Goal: Information Seeking & Learning: Check status

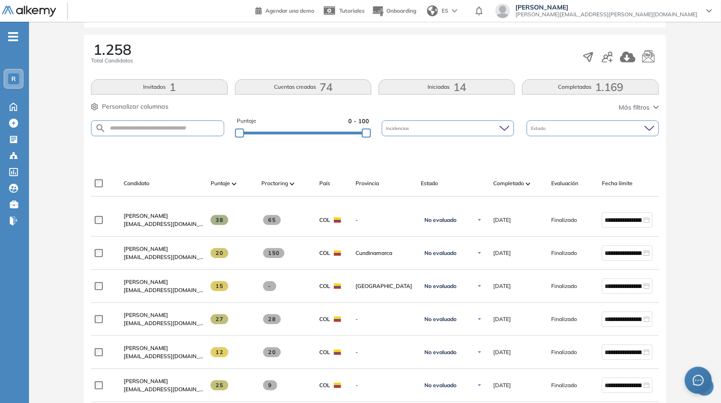
scroll to position [132, 0]
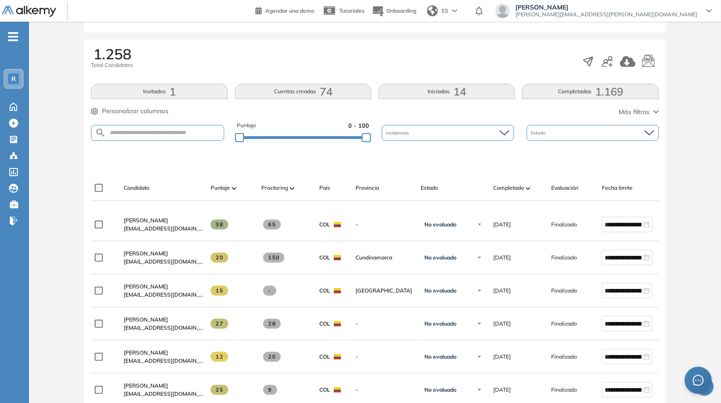
click at [338, 141] on div "Puntaje 0 - 100" at bounding box center [303, 132] width 132 height 23
click at [340, 140] on div "Puntaje 0 - 100" at bounding box center [303, 132] width 132 height 23
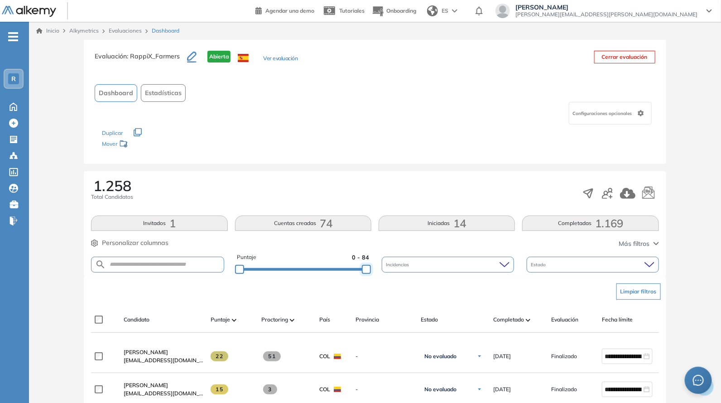
drag, startPoint x: 346, startPoint y: 269, endPoint x: 375, endPoint y: 174, distance: 99.0
click at [420, 265] on div "Puntaje 0 - 84 Incidencias Estado" at bounding box center [375, 264] width 568 height 23
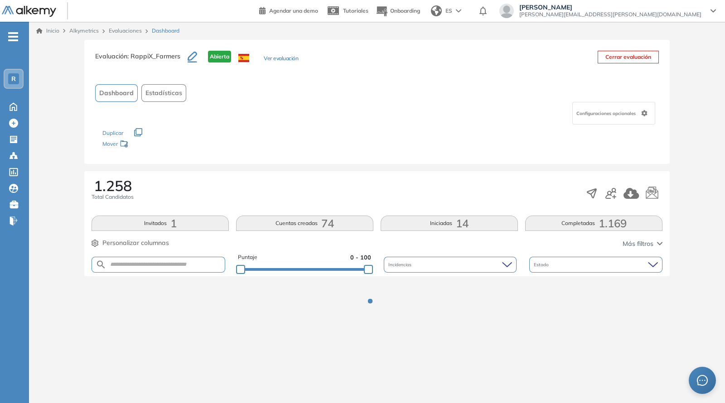
click at [373, 163] on div "Evaluación : RappiX_Farmers Abierta Ver evaluación Cerrar evaluación Dashboard …" at bounding box center [376, 102] width 585 height 124
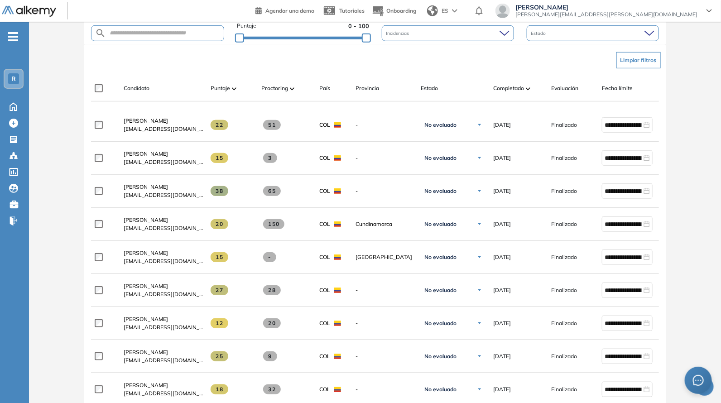
scroll to position [264, 0]
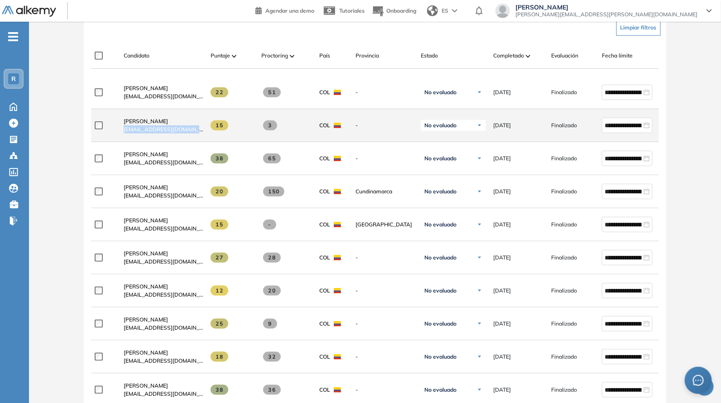
drag, startPoint x: 121, startPoint y: 133, endPoint x: 194, endPoint y: 140, distance: 73.3
click at [197, 141] on div "[PERSON_NAME] [PERSON_NAME][EMAIL_ADDRESS][DOMAIN_NAME]" at bounding box center [159, 125] width 87 height 31
copy span "[EMAIL_ADDRESS][DOMAIN_NAME]"
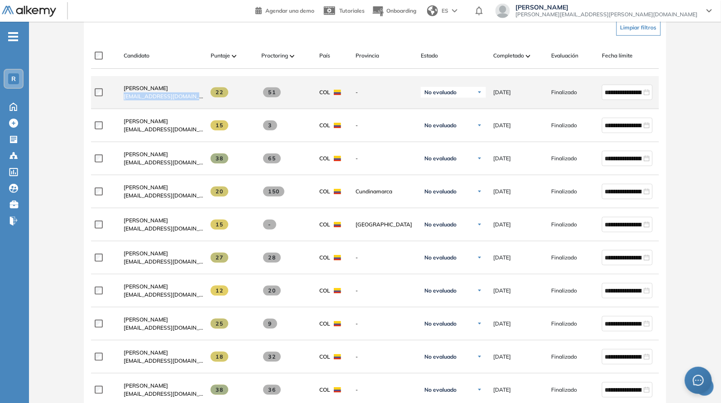
drag, startPoint x: 135, startPoint y: 105, endPoint x: 197, endPoint y: 111, distance: 62.3
click at [197, 109] on div "**********" at bounding box center [395, 92] width 609 height 33
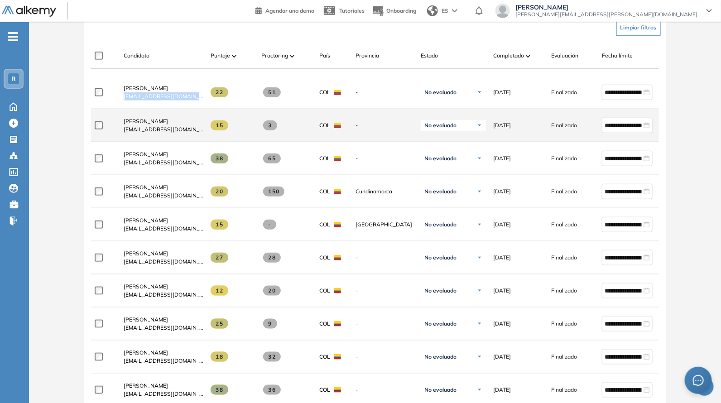
copy span "[EMAIL_ADDRESS][DOMAIN_NAME]"
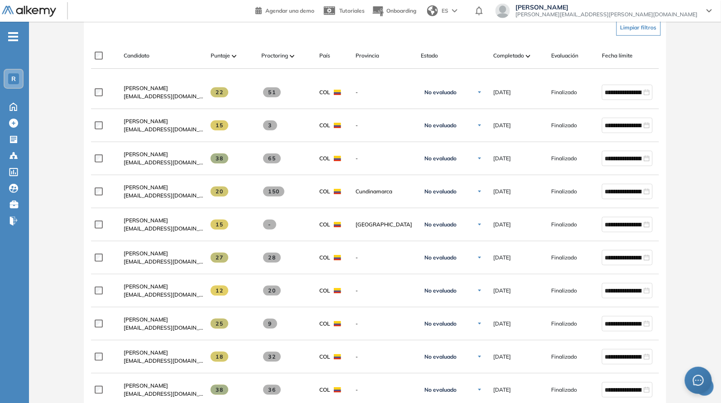
click at [204, 44] on div "Candidato Puntaje Proctoring País Provincia Estado Completado Evaluación Fecha …" at bounding box center [375, 56] width 568 height 26
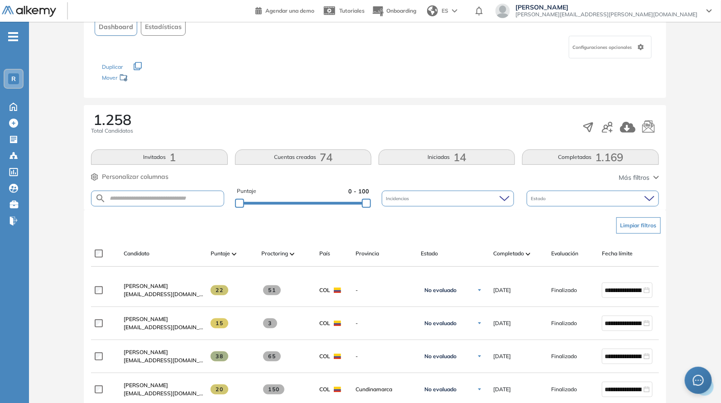
scroll to position [0, 0]
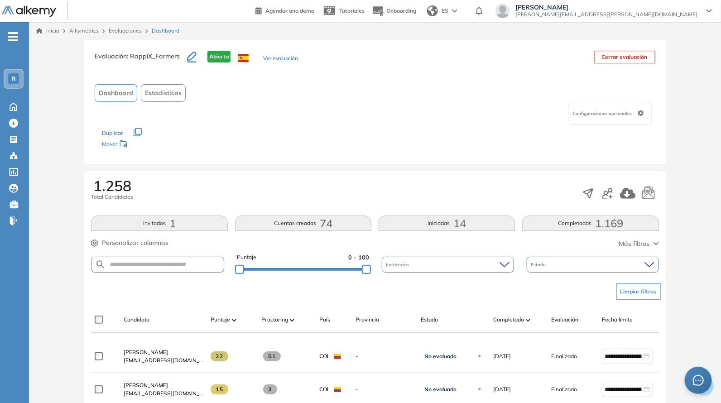
click at [331, 272] on div "Puntaje 0 - 100" at bounding box center [303, 264] width 132 height 23
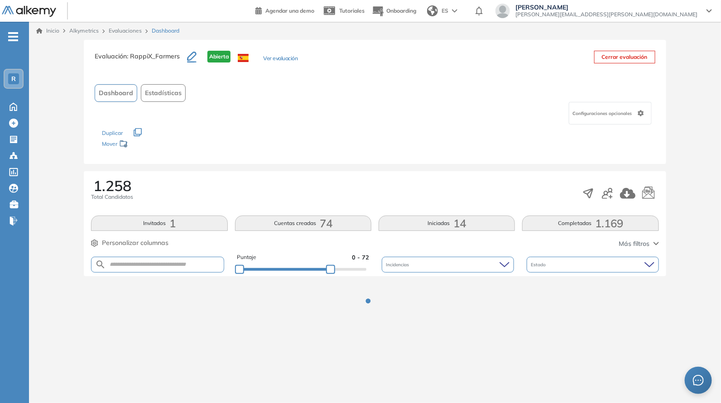
click at [331, 269] on div at bounding box center [303, 268] width 127 height 5
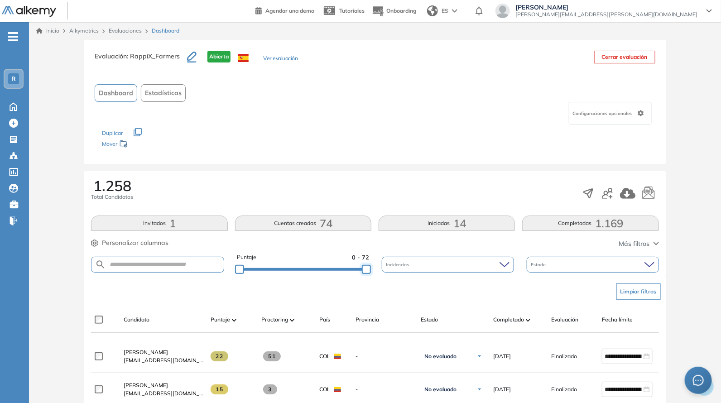
drag, startPoint x: 331, startPoint y: 269, endPoint x: 399, endPoint y: 259, distance: 68.2
click at [399, 266] on div "Puntaje 0 - 72 Incidencias Estado" at bounding box center [375, 264] width 568 height 23
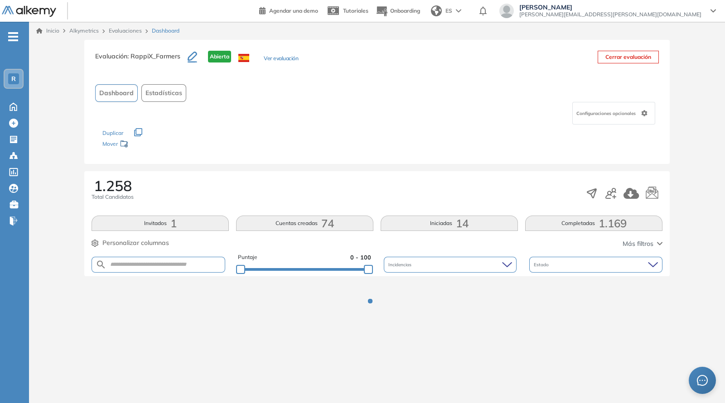
click at [392, 167] on div "Evaluación : RappiX_Farmers Abierta Ver evaluación Cerrar evaluación Dashboard …" at bounding box center [377, 190] width 689 height 300
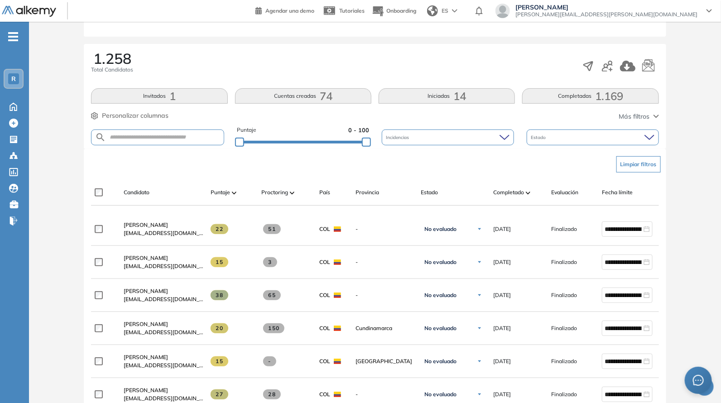
scroll to position [132, 0]
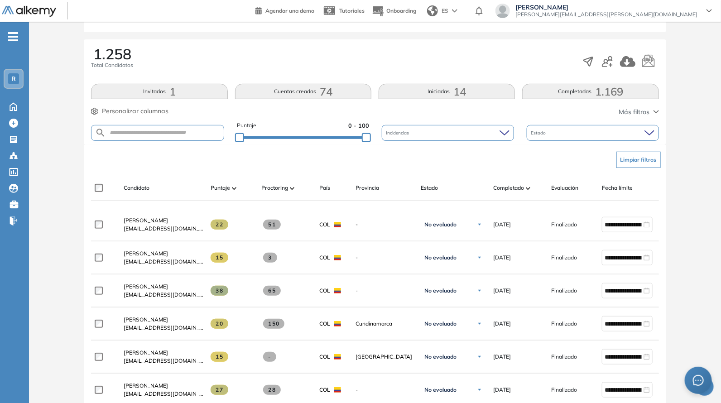
click at [328, 138] on div "Evaluación : RappiX_Farmers Abierta Ver evaluación Cerrar evaluación Dashboard …" at bounding box center [375, 395] width 685 height 974
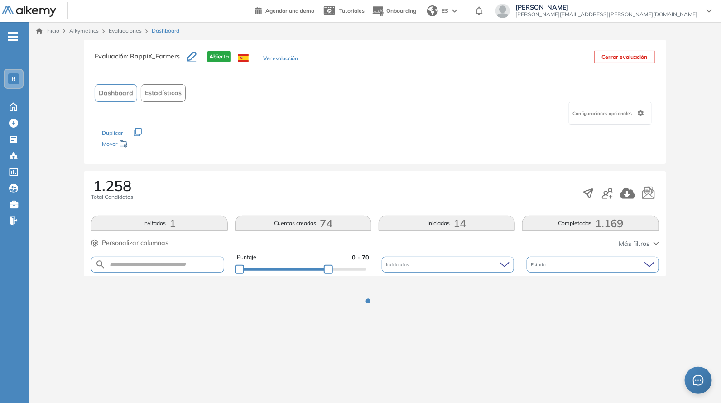
scroll to position [0, 0]
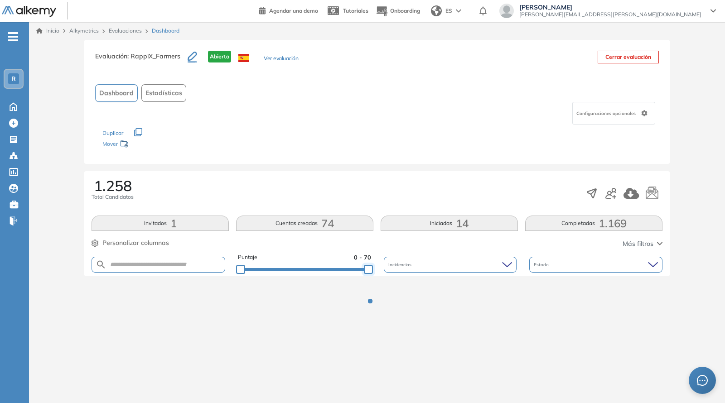
drag, startPoint x: 329, startPoint y: 263, endPoint x: 412, endPoint y: 249, distance: 84.2
click at [412, 273] on div "Puntaje 0 - 70 Incidencias Estado" at bounding box center [377, 264] width 571 height 23
click at [403, 187] on div "1.258 Total Candidatos" at bounding box center [377, 193] width 571 height 30
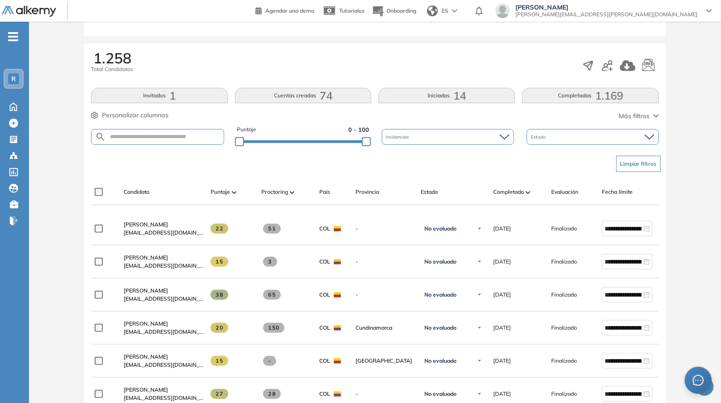
scroll to position [132, 0]
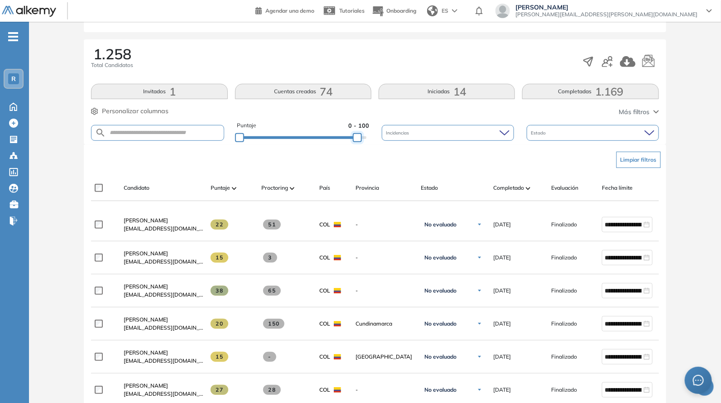
drag, startPoint x: 368, startPoint y: 140, endPoint x: 359, endPoint y: 140, distance: 9.5
click at [359, 140] on div at bounding box center [357, 137] width 9 height 9
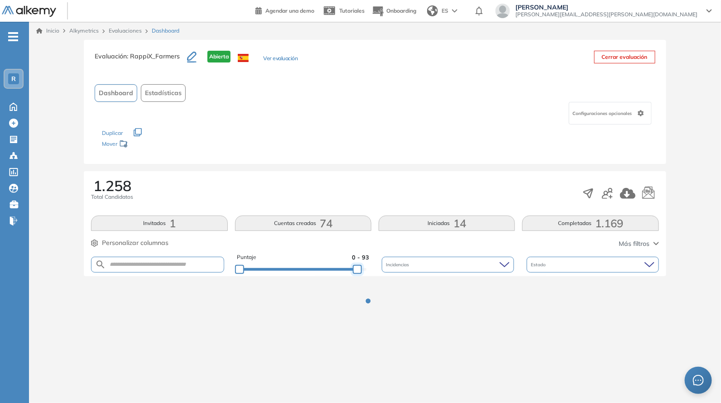
scroll to position [0, 0]
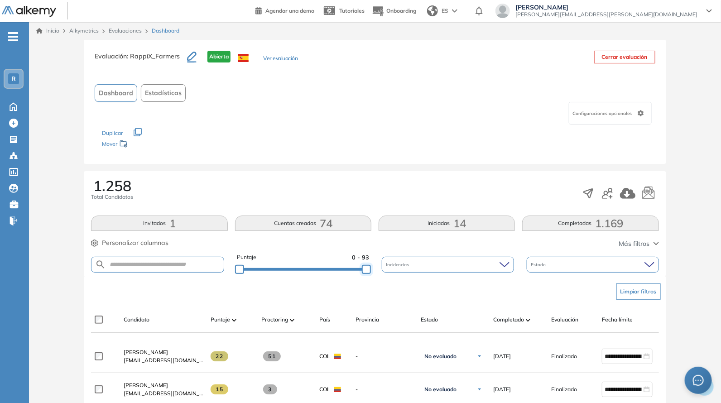
drag, startPoint x: 358, startPoint y: 270, endPoint x: 402, endPoint y: 260, distance: 44.6
click at [402, 263] on div "Puntaje 0 - 93 Incidencias Estado" at bounding box center [375, 264] width 568 height 23
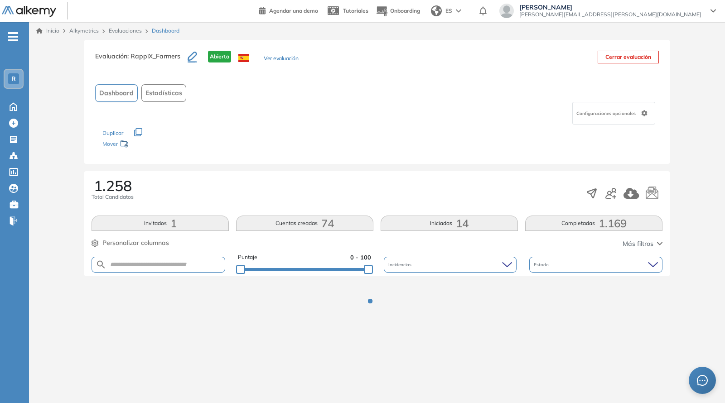
click at [398, 162] on div "Evaluación : RappiX_Farmers Abierta Ver evaluación Cerrar evaluación Dashboard …" at bounding box center [376, 102] width 585 height 124
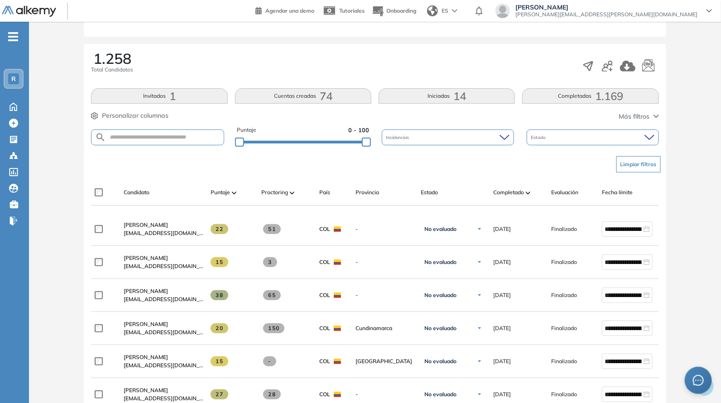
scroll to position [132, 0]
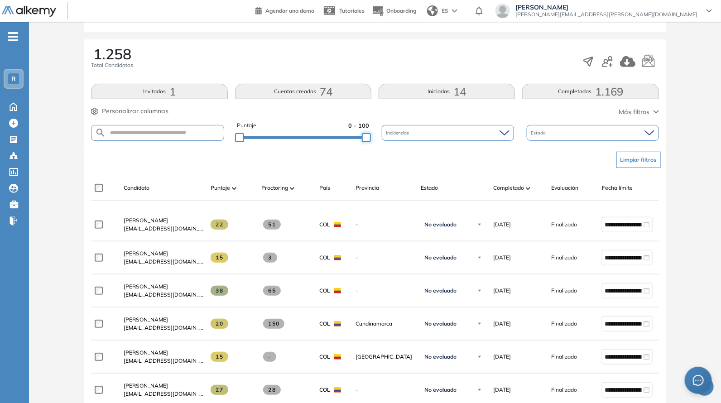
drag, startPoint x: 358, startPoint y: 137, endPoint x: 383, endPoint y: 138, distance: 24.9
click at [383, 138] on div "Puntaje 0 - 100 Incidencias Estado" at bounding box center [375, 132] width 568 height 23
click at [374, 146] on div "Limpiar filtros" at bounding box center [377, 159] width 568 height 27
drag, startPoint x: 367, startPoint y: 137, endPoint x: 353, endPoint y: 135, distance: 13.3
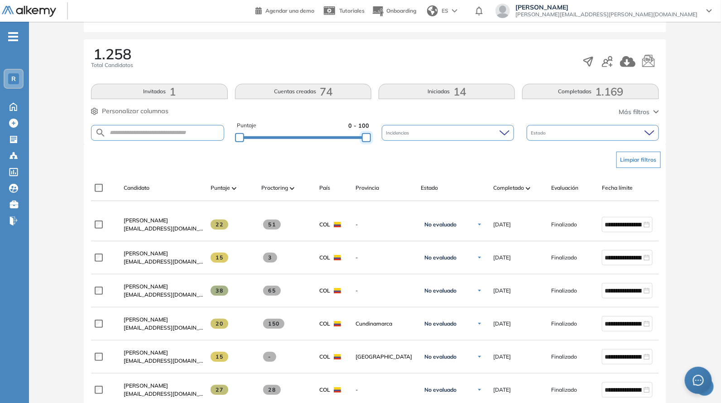
click at [362, 135] on div at bounding box center [366, 137] width 9 height 9
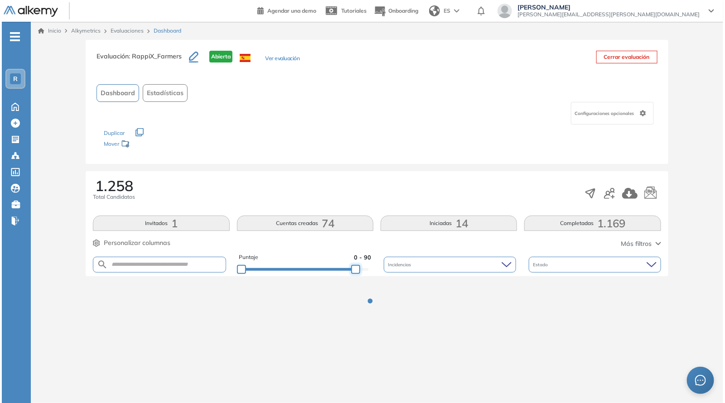
scroll to position [0, 0]
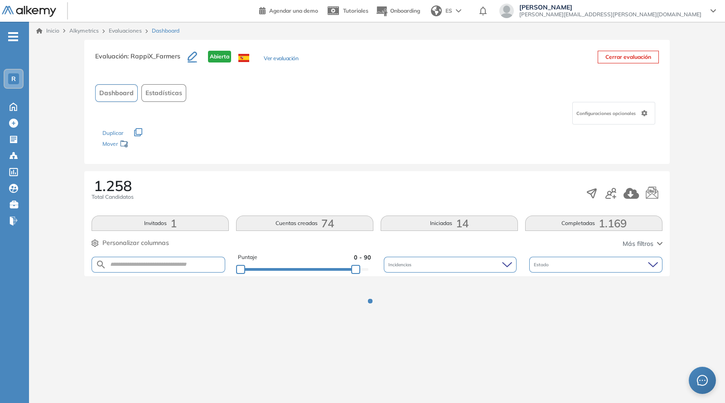
click at [354, 135] on div "Los siguientes tests ya no están disponibles o tienen una nueva versión Revisa …" at bounding box center [376, 139] width 549 height 29
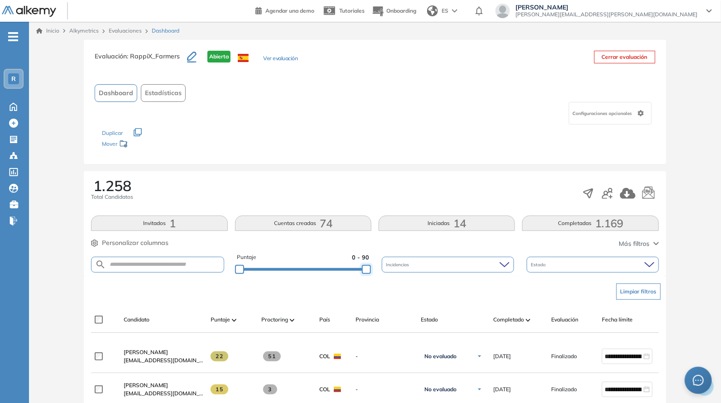
drag, startPoint x: 356, startPoint y: 268, endPoint x: 407, endPoint y: 265, distance: 51.7
click at [407, 265] on div "Puntaje 0 - 90 Incidencias Estado" at bounding box center [375, 264] width 568 height 23
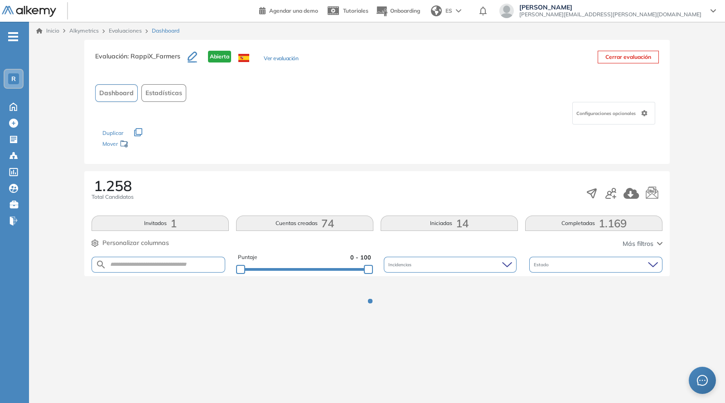
click at [398, 278] on div at bounding box center [377, 307] width 689 height 63
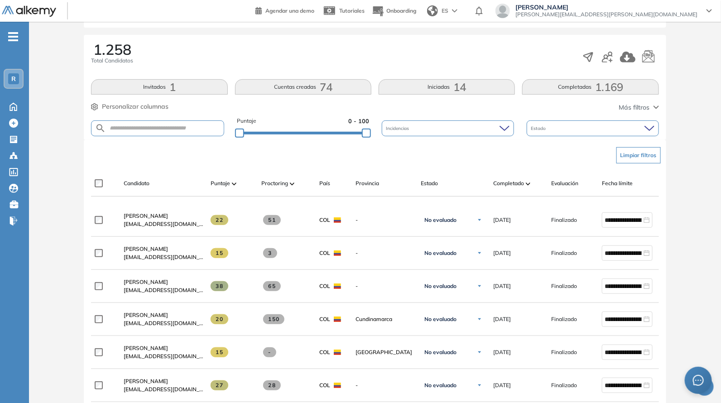
scroll to position [132, 0]
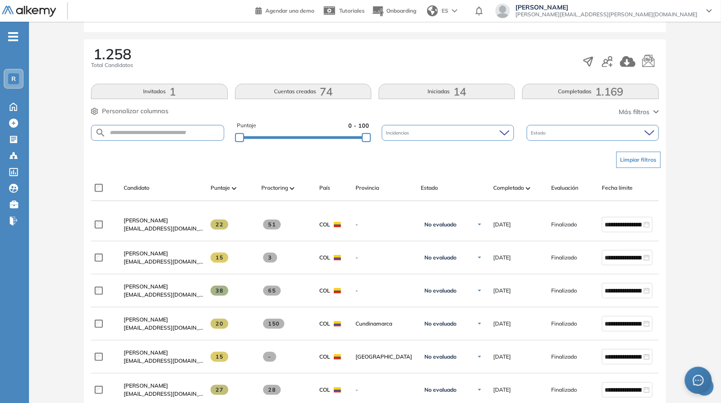
click at [342, 140] on div "Puntaje 0 - 100" at bounding box center [303, 132] width 132 height 23
click at [342, 139] on div "Evaluación : RappiX_Farmers Abierta Ver evaluación Cerrar evaluación Dashboard …" at bounding box center [375, 395] width 685 height 974
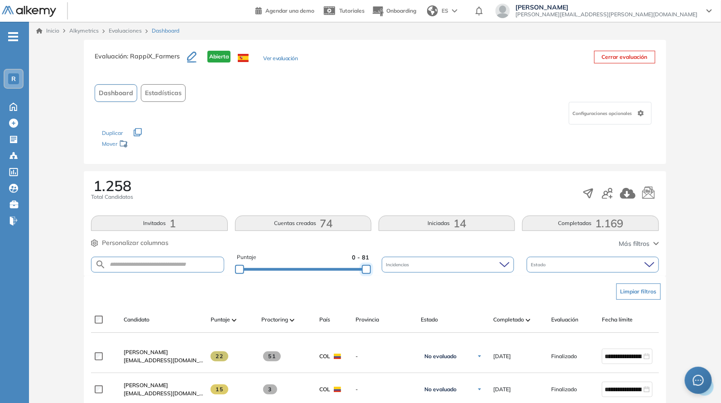
drag, startPoint x: 342, startPoint y: 266, endPoint x: 406, endPoint y: 240, distance: 69.3
click at [410, 248] on div "1.258 Total Candidatos Invitados 1 Cuentas creadas 74 Iniciadas 14 Completadas …" at bounding box center [375, 223] width 582 height 105
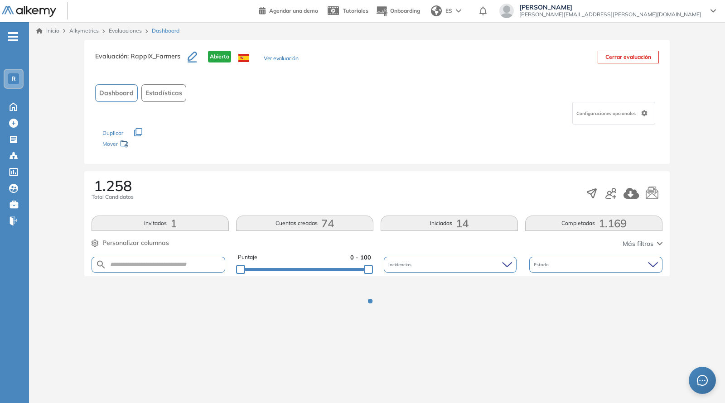
click at [355, 128] on div "Duplicar" at bounding box center [376, 129] width 549 height 8
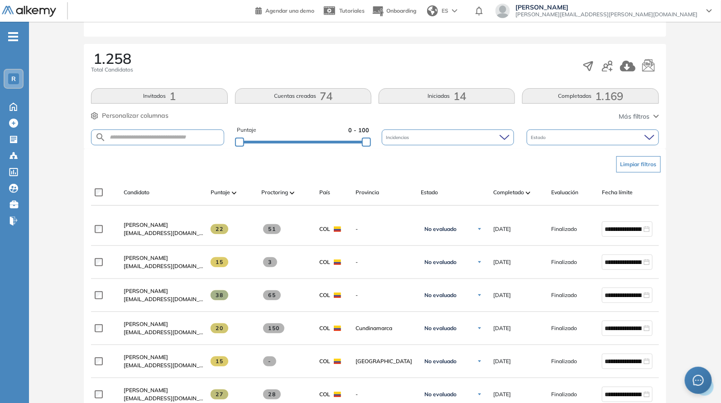
scroll to position [132, 0]
